Goal: Register for event/course

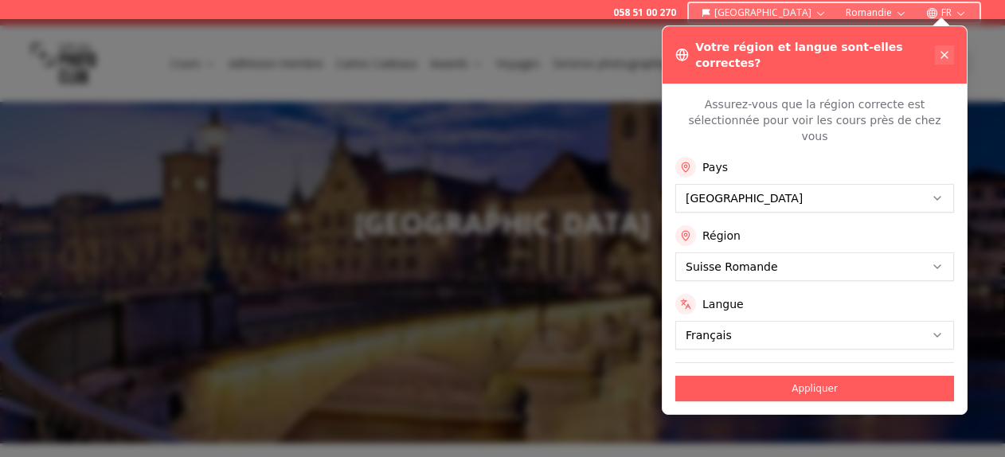
click at [944, 52] on icon at bounding box center [944, 55] width 6 height 6
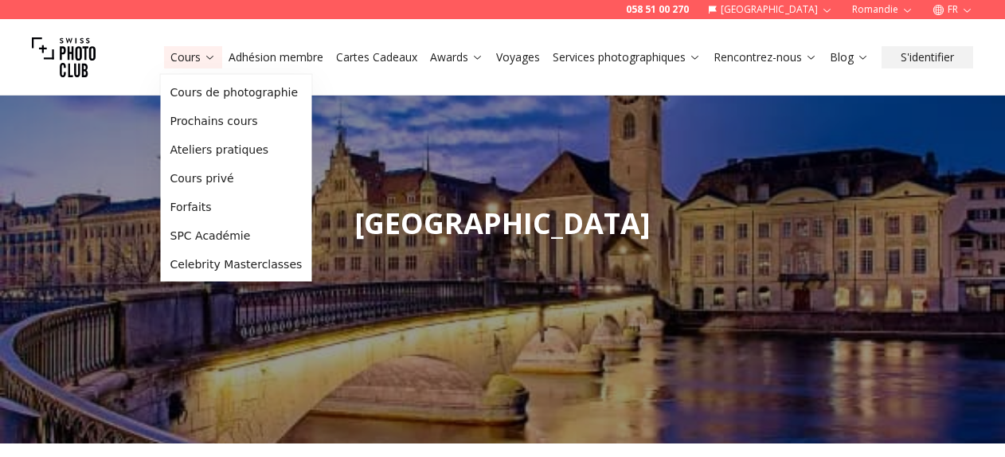
click at [194, 46] on button "Cours" at bounding box center [193, 57] width 58 height 22
click at [208, 98] on link "Cours de photographie" at bounding box center [236, 92] width 145 height 29
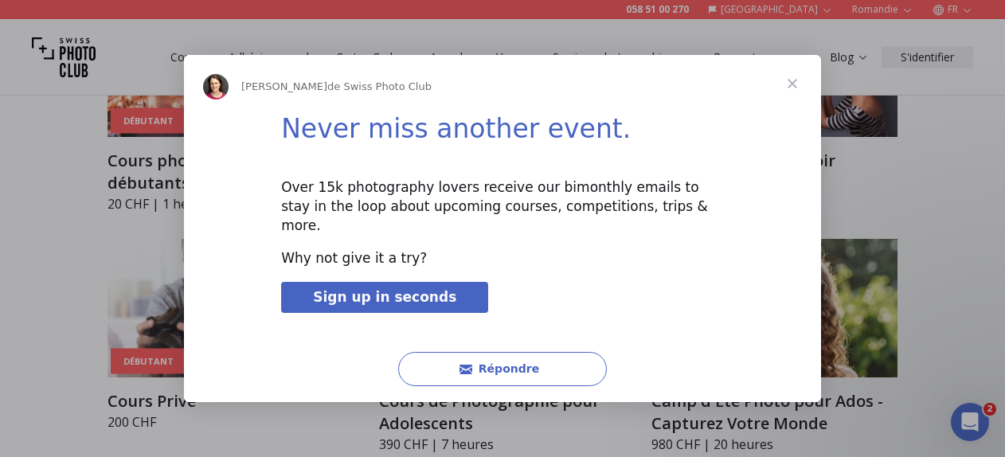
scroll to position [923, 0]
click at [796, 88] on span "Fermer" at bounding box center [792, 83] width 57 height 57
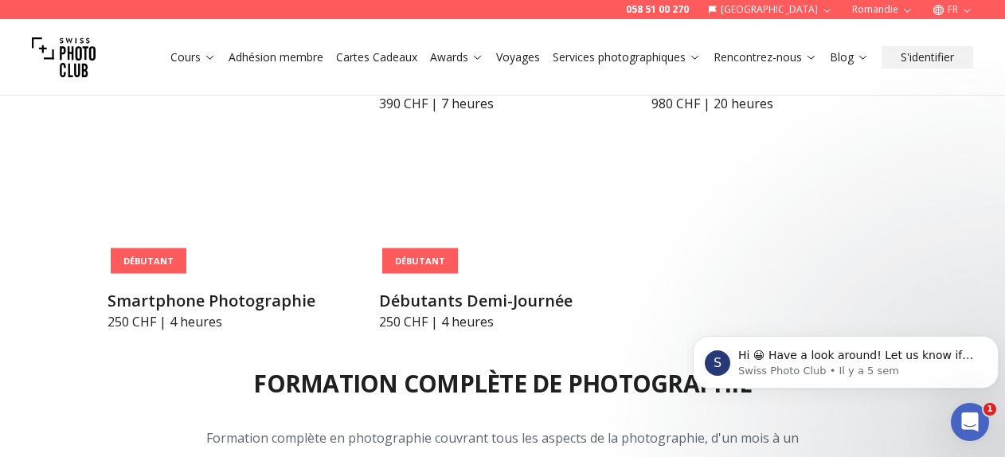
scroll to position [1236, 0]
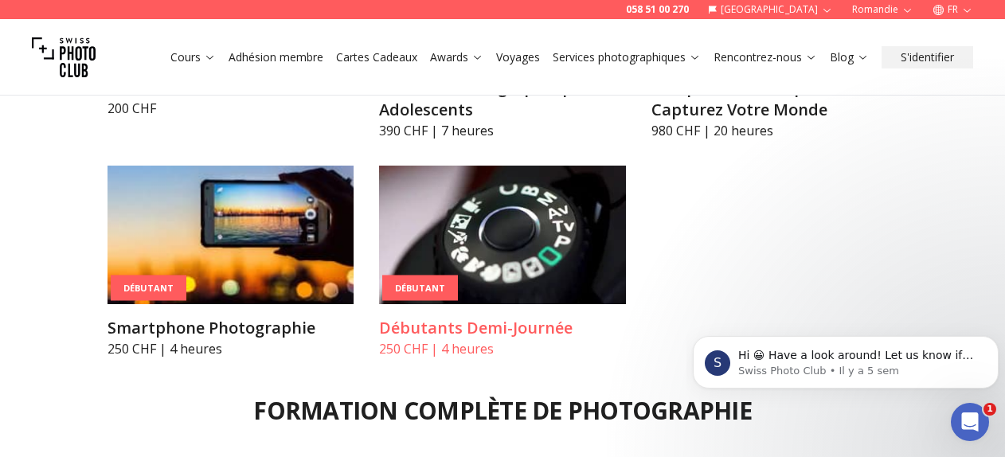
click at [484, 317] on h3 "Débutants Demi-Journée" at bounding box center [502, 328] width 246 height 22
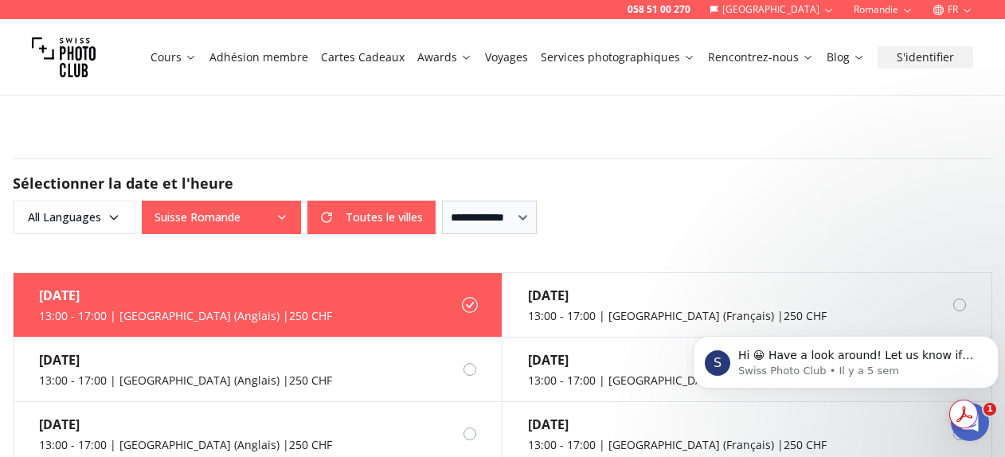
scroll to position [952, 0]
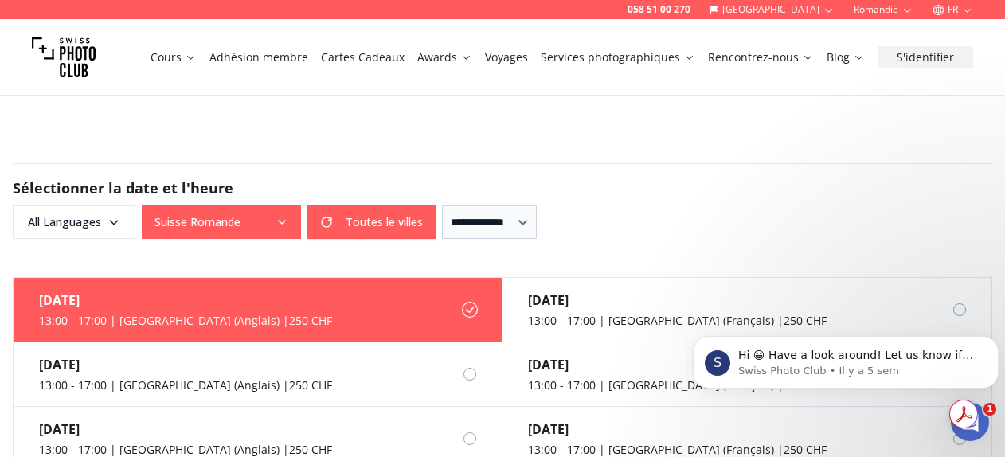
click at [279, 216] on icon "button" at bounding box center [282, 222] width 13 height 13
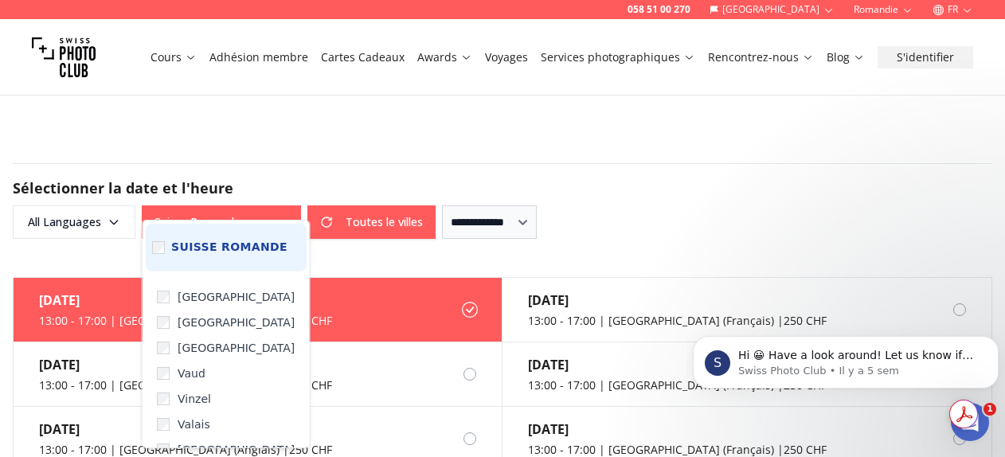
click at [211, 246] on span "Suisse Romande" at bounding box center [229, 247] width 116 height 14
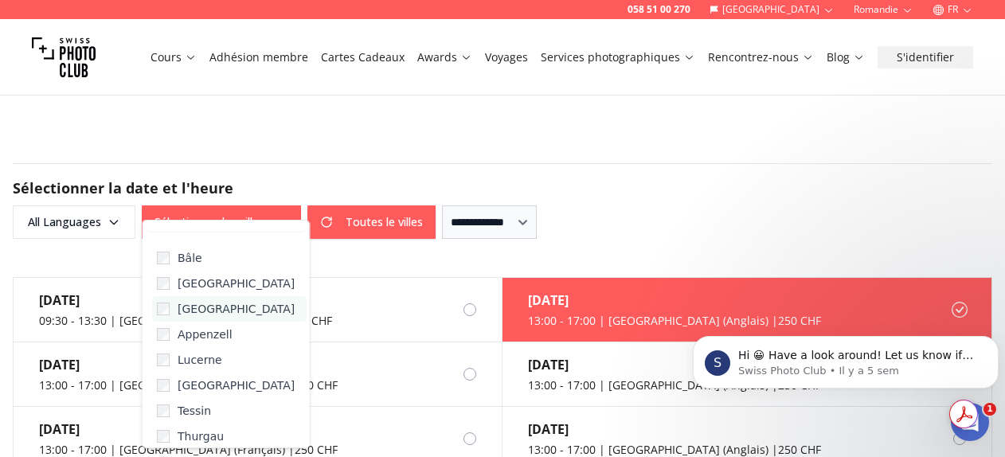
scroll to position [291, 0]
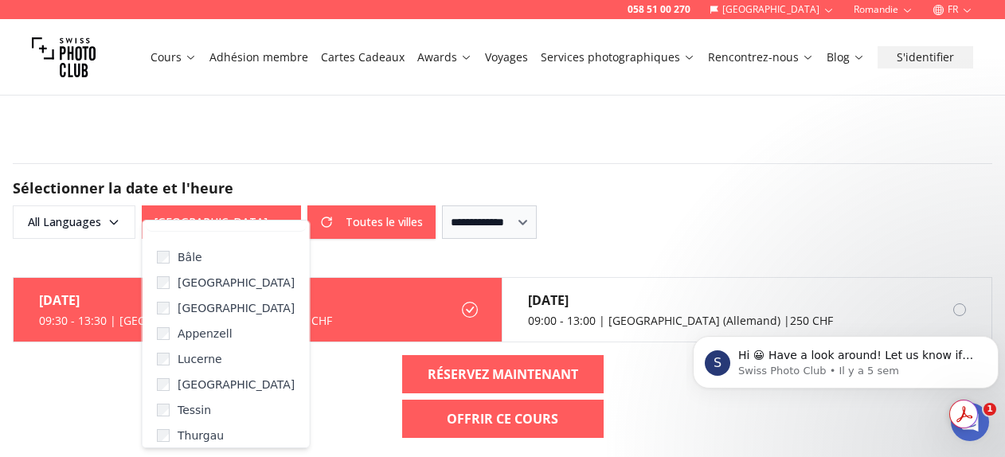
click at [694, 177] on h2 "Sélectionner la date et l'heure" at bounding box center [502, 188] width 979 height 22
